Goal: Task Accomplishment & Management: Complete application form

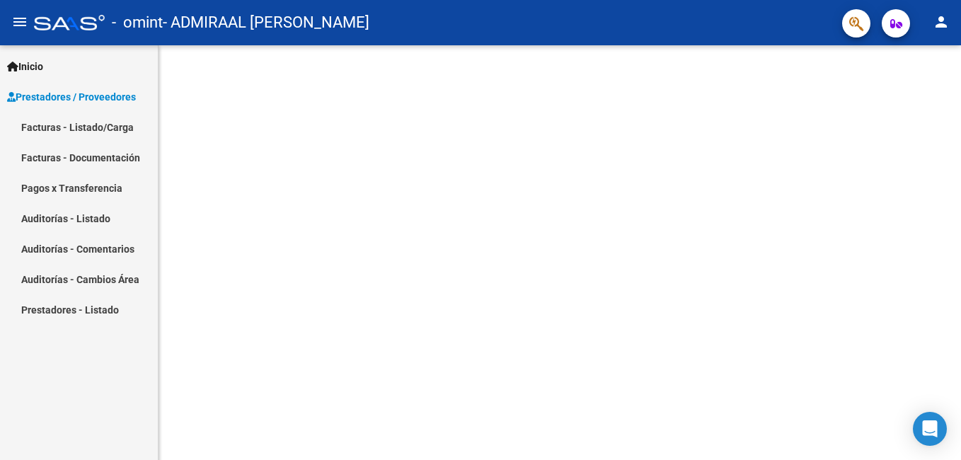
click at [81, 134] on link "Facturas - Listado/Carga" at bounding box center [79, 127] width 158 height 30
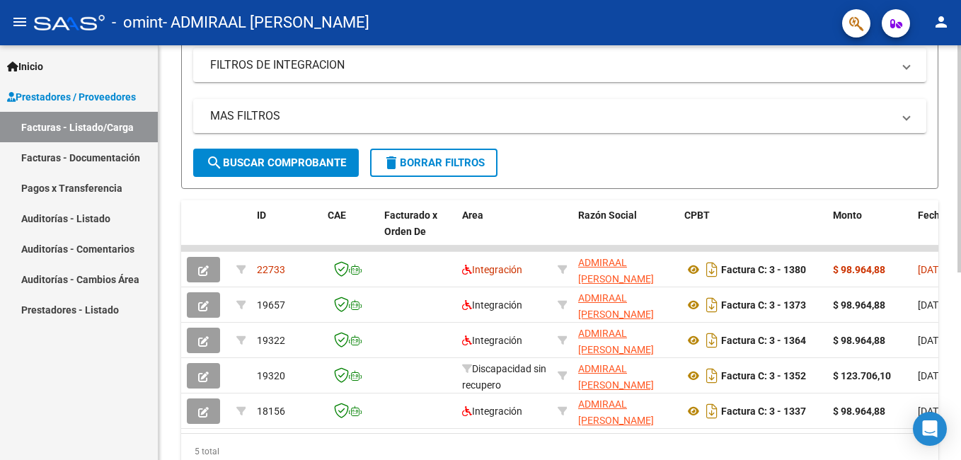
scroll to position [292, 0]
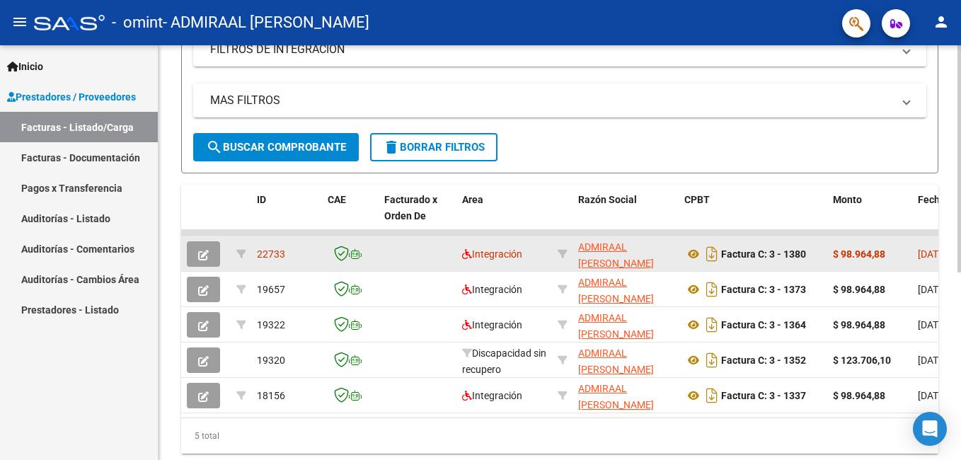
click at [205, 258] on icon "button" at bounding box center [203, 255] width 11 height 11
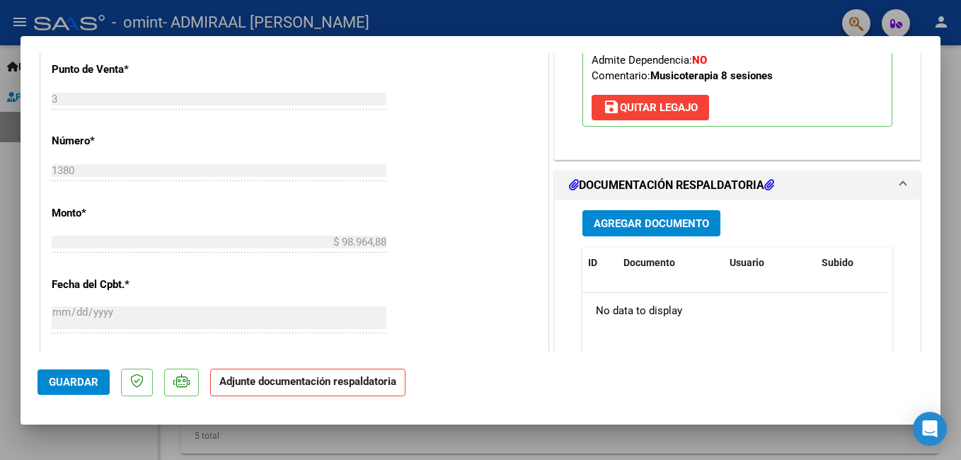
scroll to position [580, 0]
click at [645, 217] on span "Agregar Documento" at bounding box center [651, 223] width 115 height 13
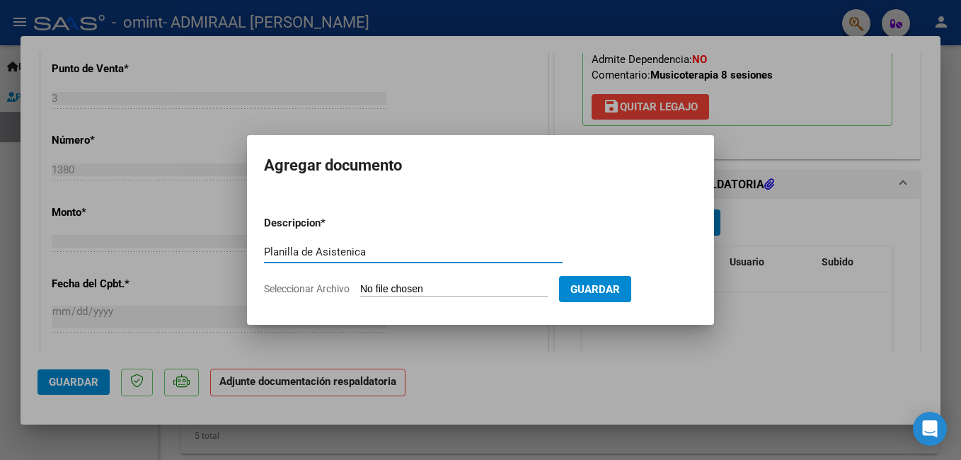
type input "Planilla de Asistenica"
click at [397, 291] on input "Seleccionar Archivo" at bounding box center [454, 289] width 188 height 13
type input "C:\fakepath\Asistencia Septiembre 2025.pdf"
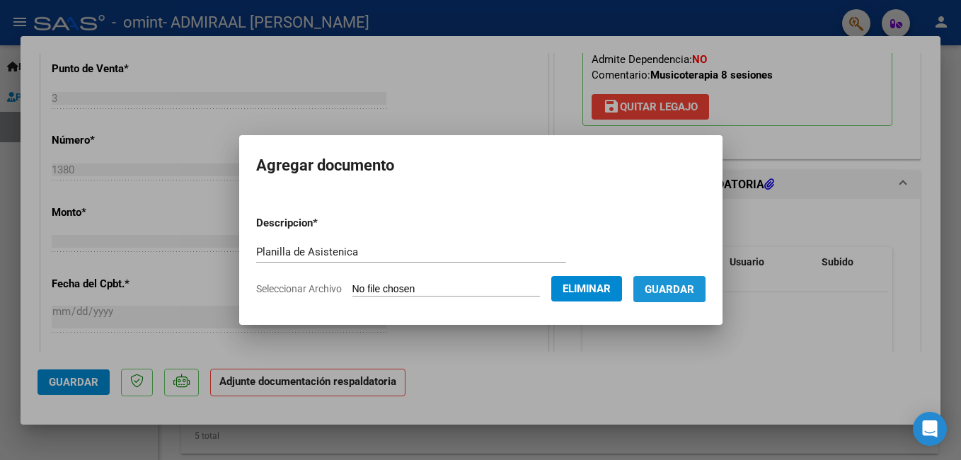
click at [669, 285] on span "Guardar" at bounding box center [670, 289] width 50 height 13
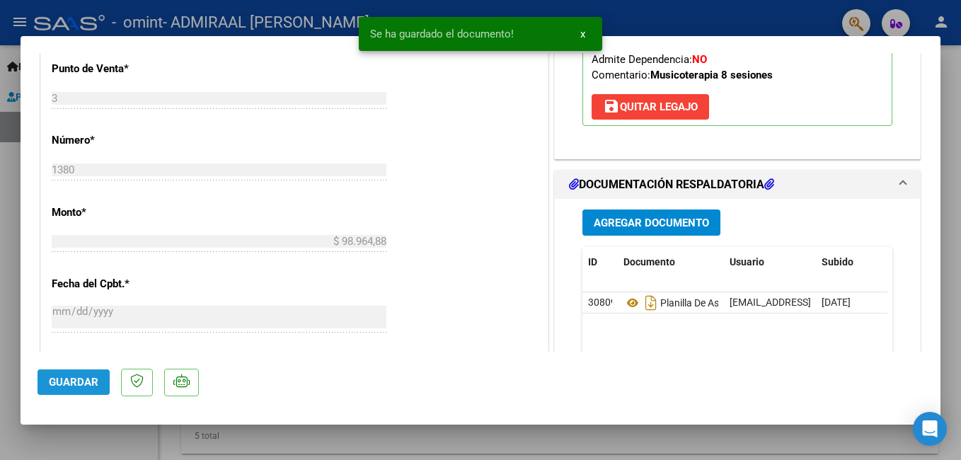
click at [76, 384] on span "Guardar" at bounding box center [74, 382] width 50 height 13
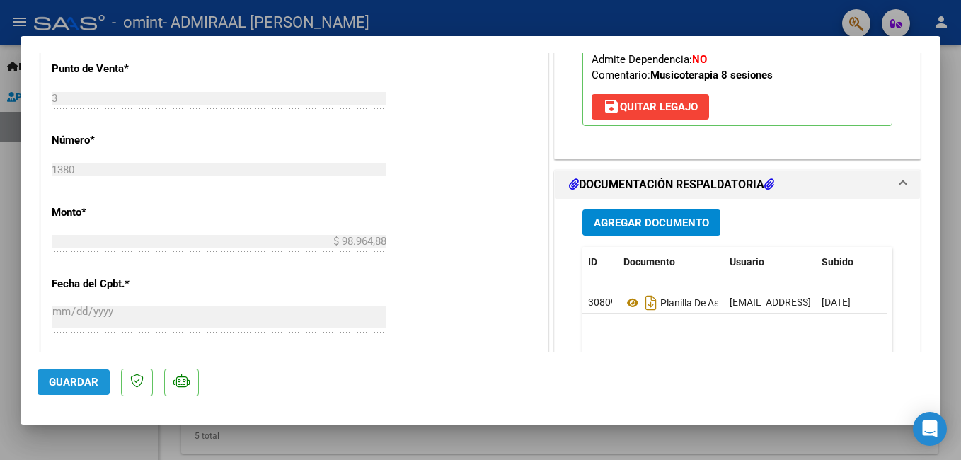
click at [62, 382] on span "Guardar" at bounding box center [74, 382] width 50 height 13
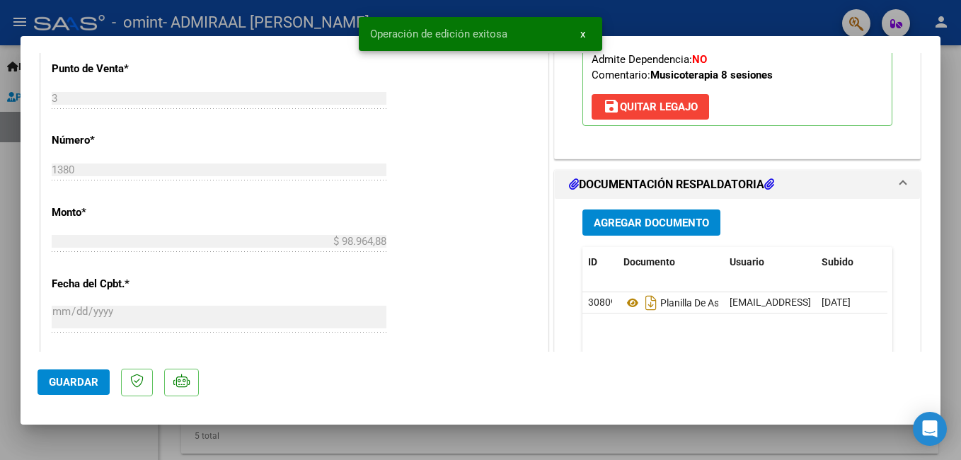
click at [660, 7] on div at bounding box center [480, 230] width 961 height 460
type input "$ 0,00"
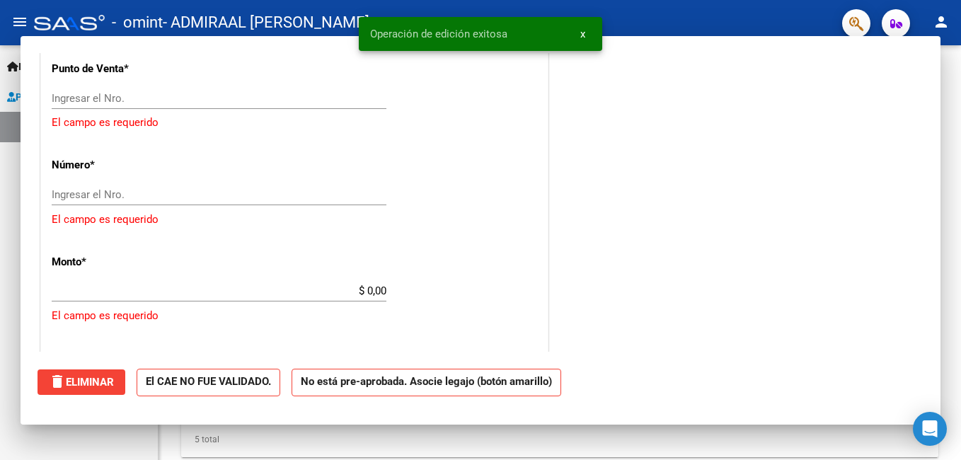
scroll to position [292, 0]
